Goal: Task Accomplishment & Management: Manage account settings

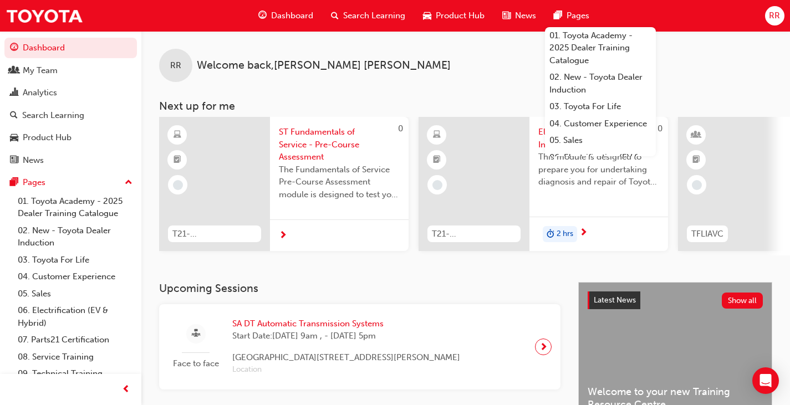
click at [775, 16] on span "RR" at bounding box center [774, 15] width 11 height 13
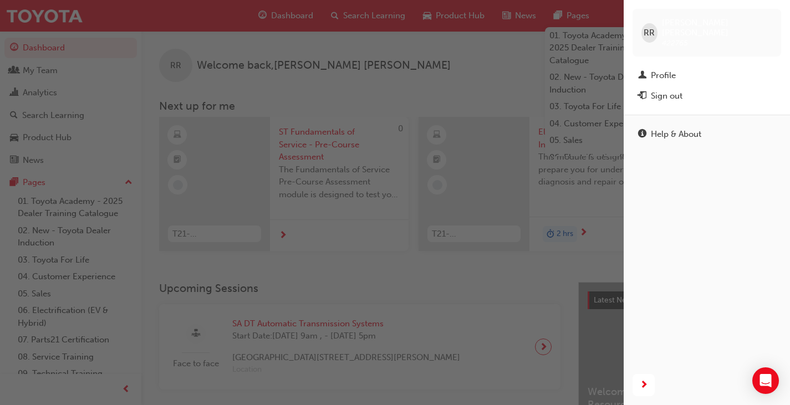
click at [710, 175] on div "Help & About" at bounding box center [707, 240] width 166 height 251
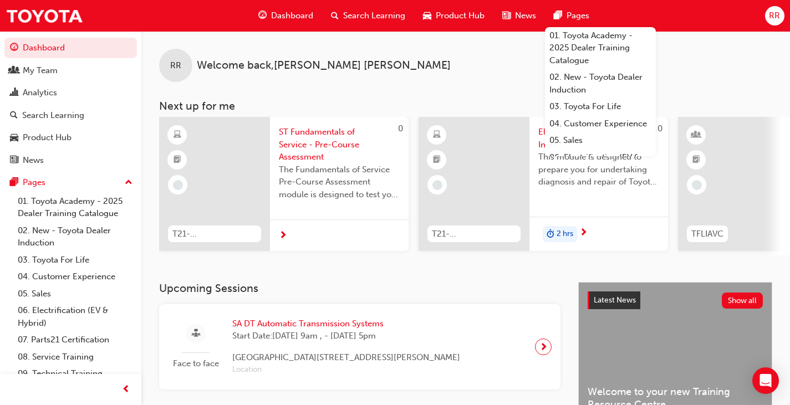
click at [367, 11] on span "Search Learning" at bounding box center [374, 15] width 62 height 13
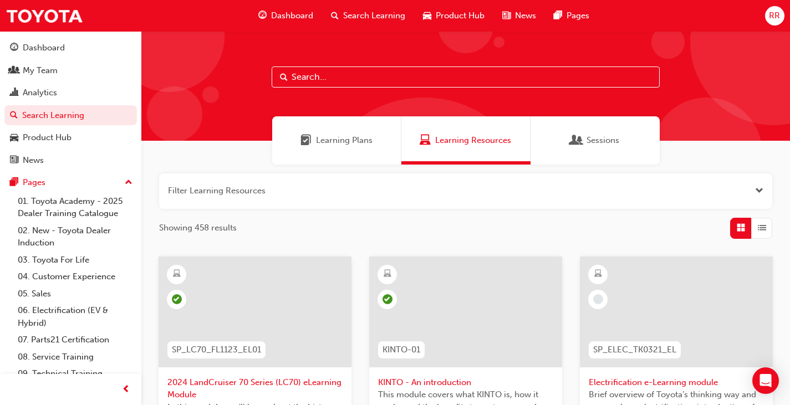
click at [777, 14] on span "RR" at bounding box center [774, 15] width 11 height 13
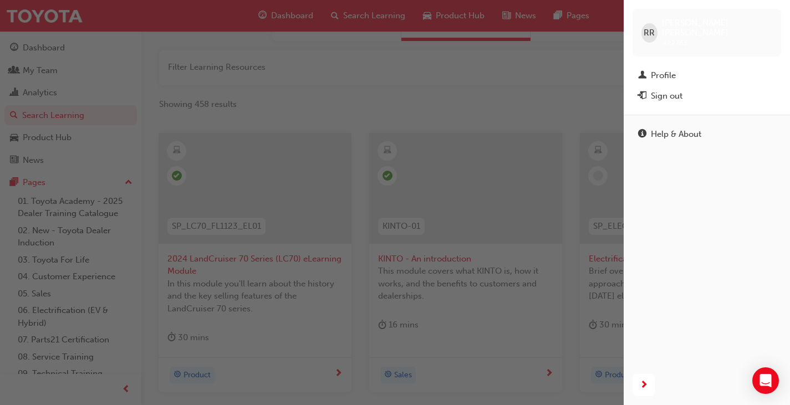
scroll to position [111, 0]
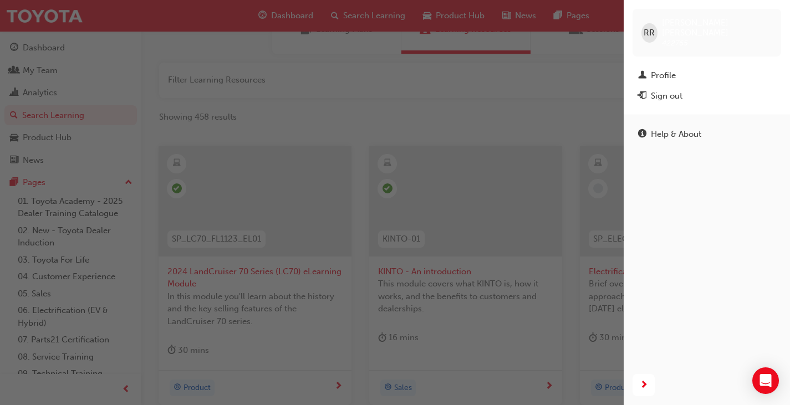
click at [707, 216] on div "Help & About" at bounding box center [707, 240] width 166 height 251
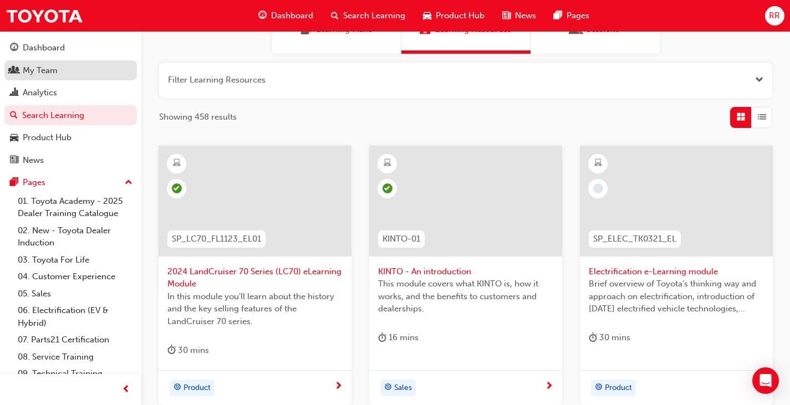
click at [42, 73] on div "My Team" at bounding box center [40, 70] width 35 height 13
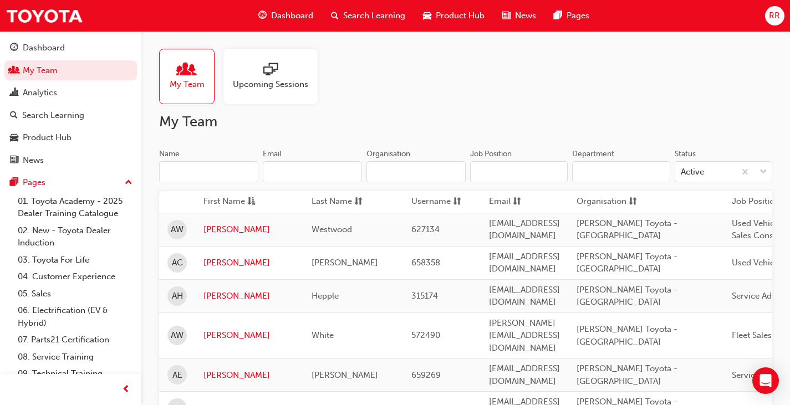
click at [279, 74] on div at bounding box center [270, 71] width 75 height 16
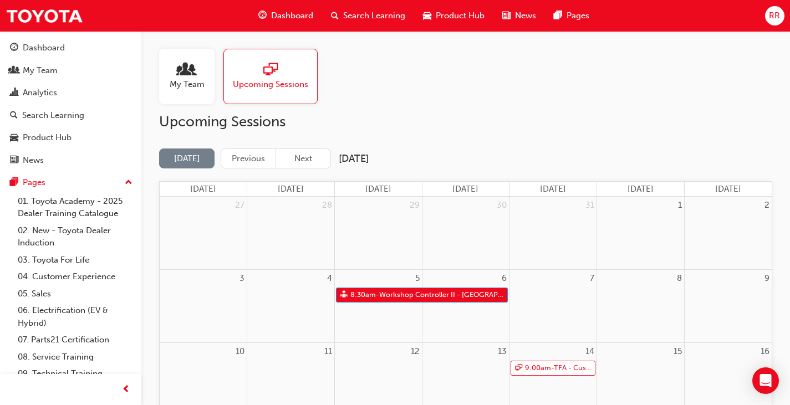
click at [178, 72] on div at bounding box center [187, 71] width 35 height 16
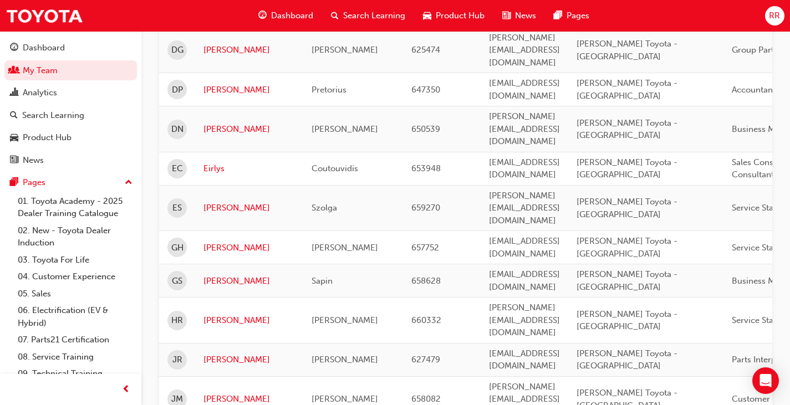
scroll to position [1275, 0]
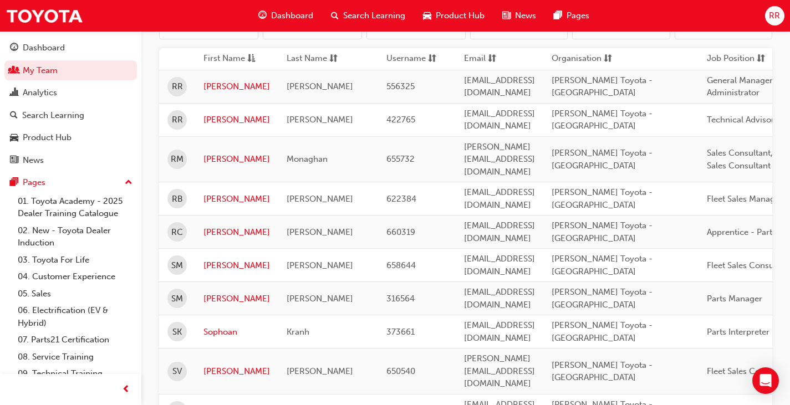
scroll to position [129, 0]
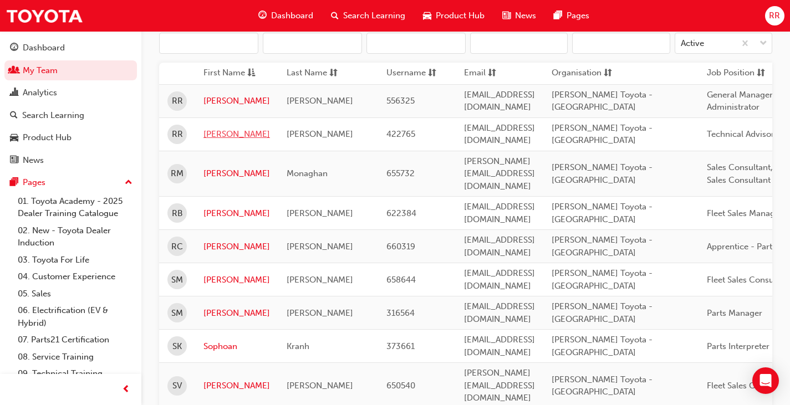
click at [219, 134] on link "[PERSON_NAME]" at bounding box center [236, 134] width 67 height 13
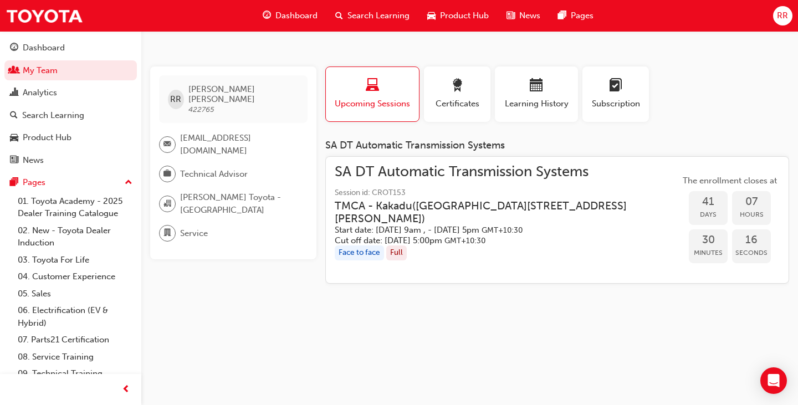
click at [359, 202] on h3 "TMCA - Kakadu ( [STREET_ADDRESS][PERSON_NAME] )" at bounding box center [499, 213] width 328 height 26
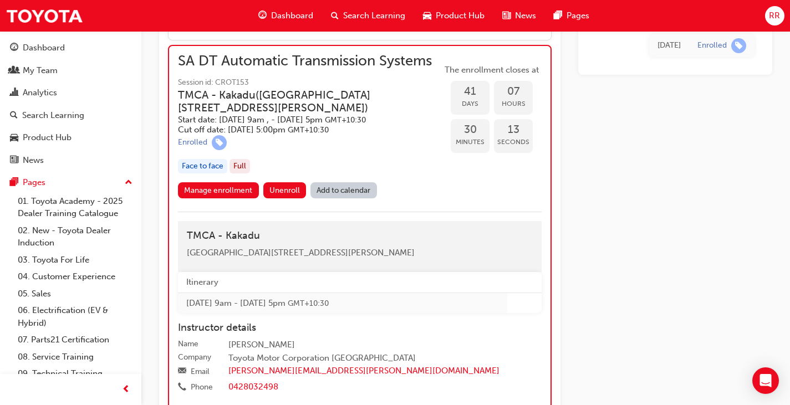
scroll to position [842, 0]
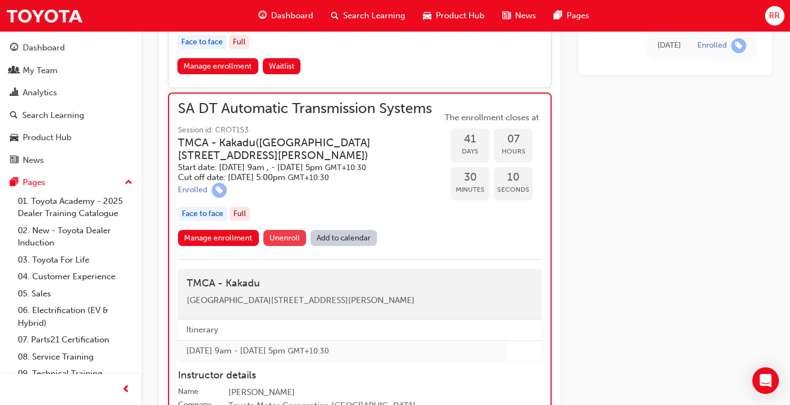
click at [290, 243] on span "Unenroll" at bounding box center [284, 237] width 30 height 9
